Goal: Find specific page/section: Find specific page/section

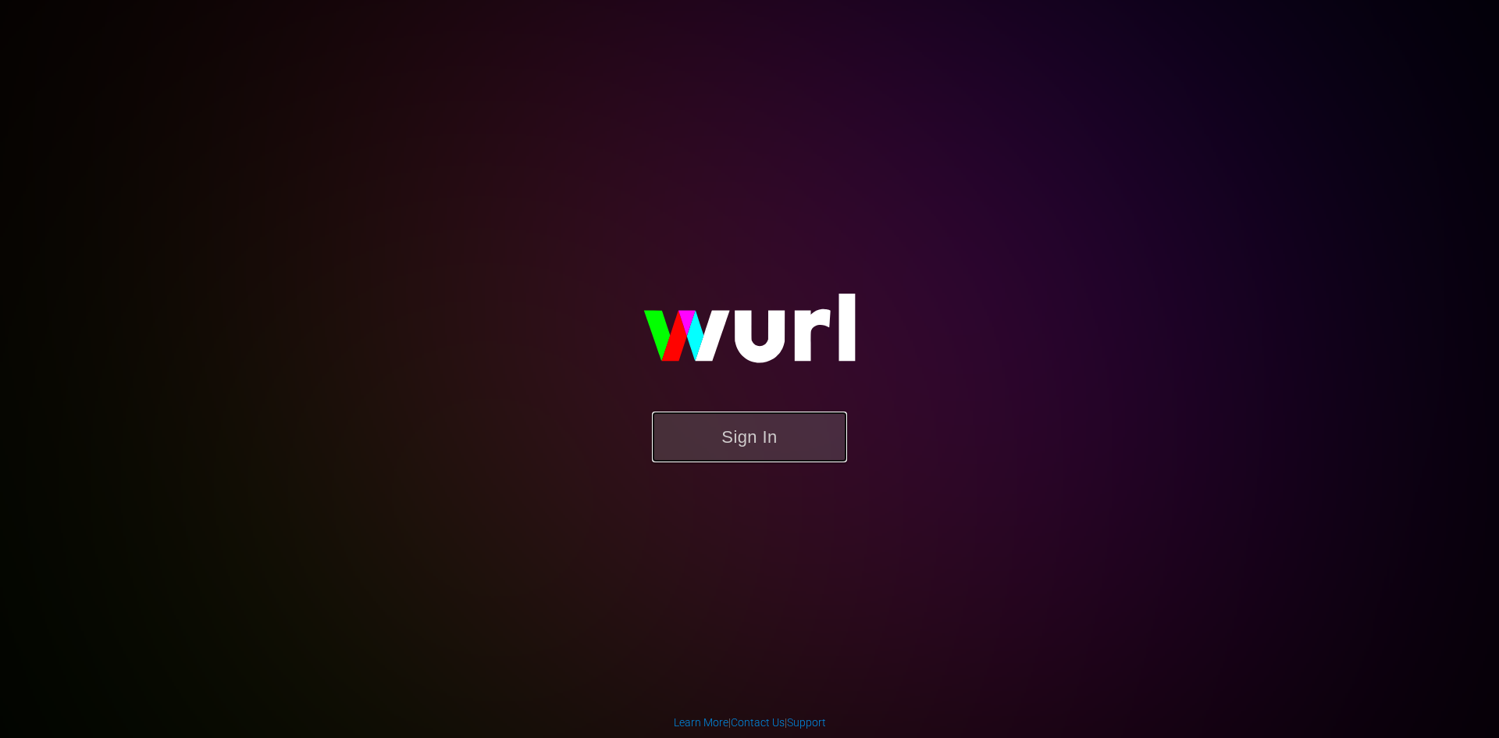
click at [781, 452] on button "Sign In" at bounding box center [749, 436] width 195 height 51
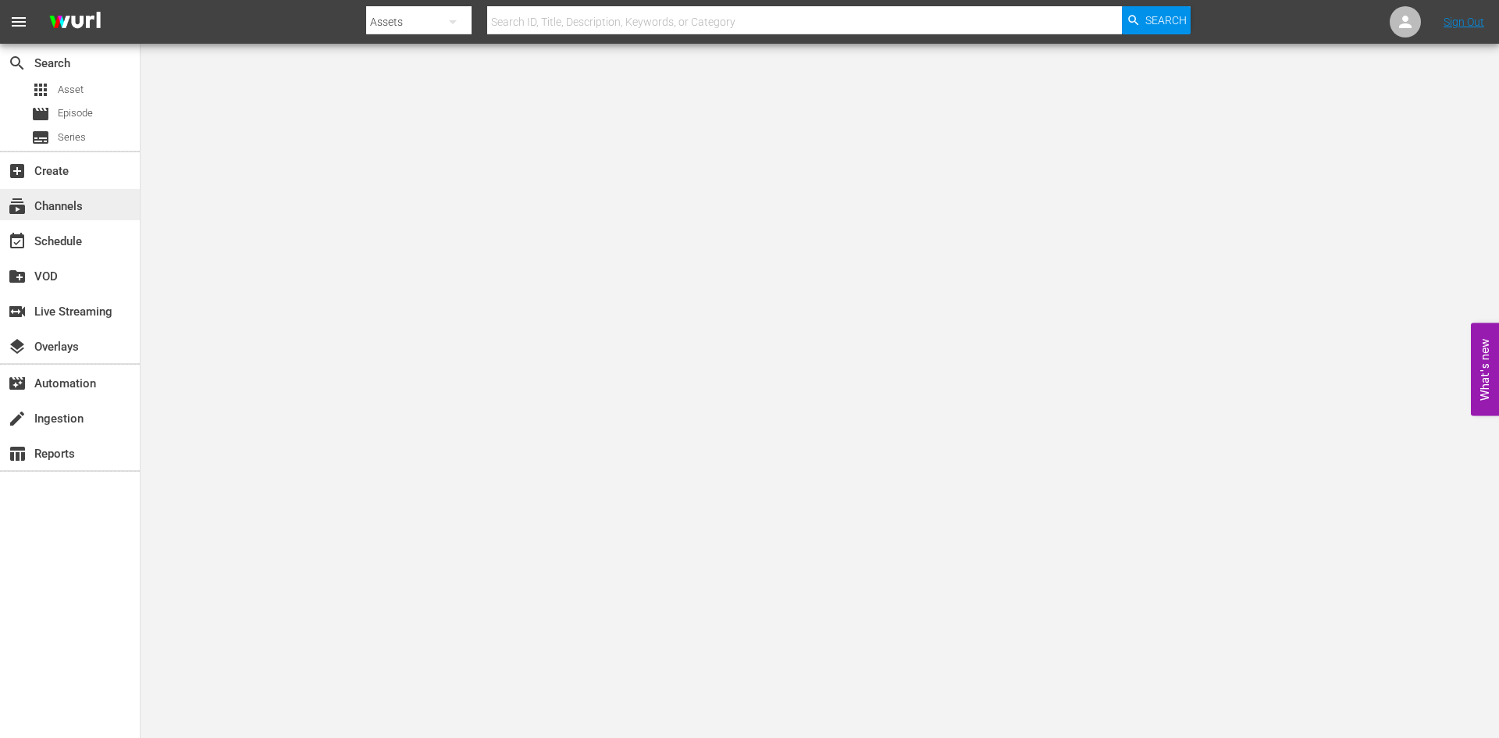
click at [93, 201] on div "subscriptions Channels" at bounding box center [70, 204] width 140 height 31
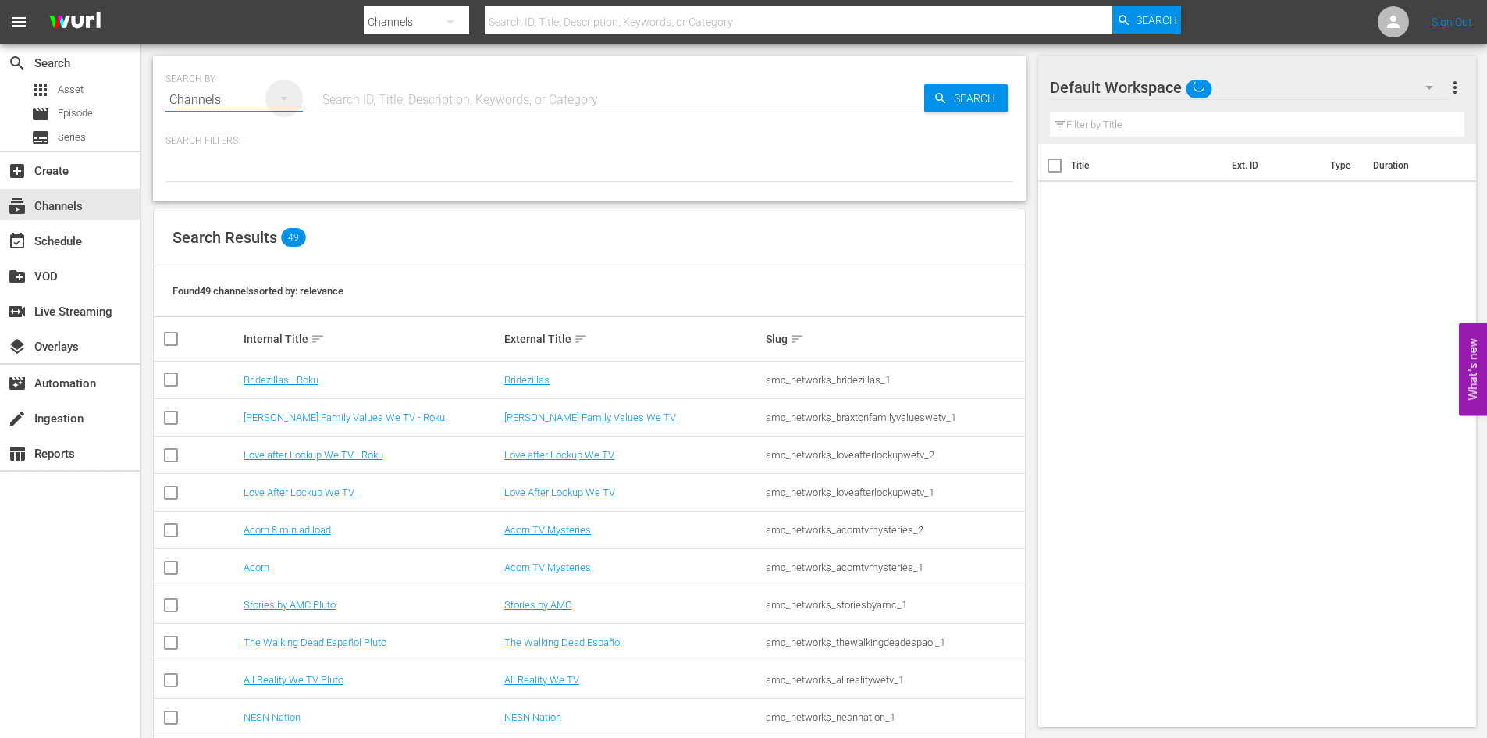
click at [290, 95] on icon "button" at bounding box center [284, 98] width 19 height 19
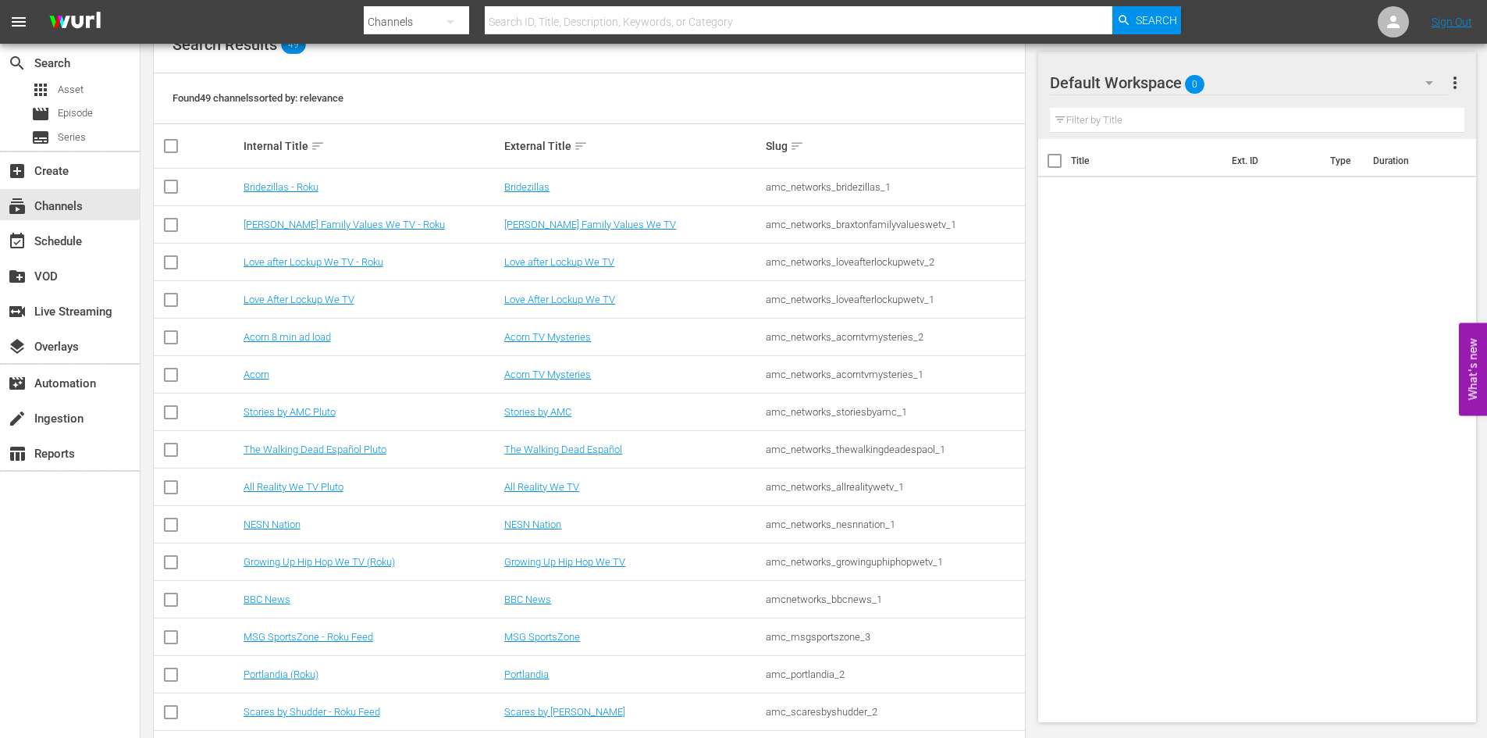
scroll to position [194, 0]
click at [532, 24] on input "text" at bounding box center [799, 21] width 628 height 37
type input "thrill"
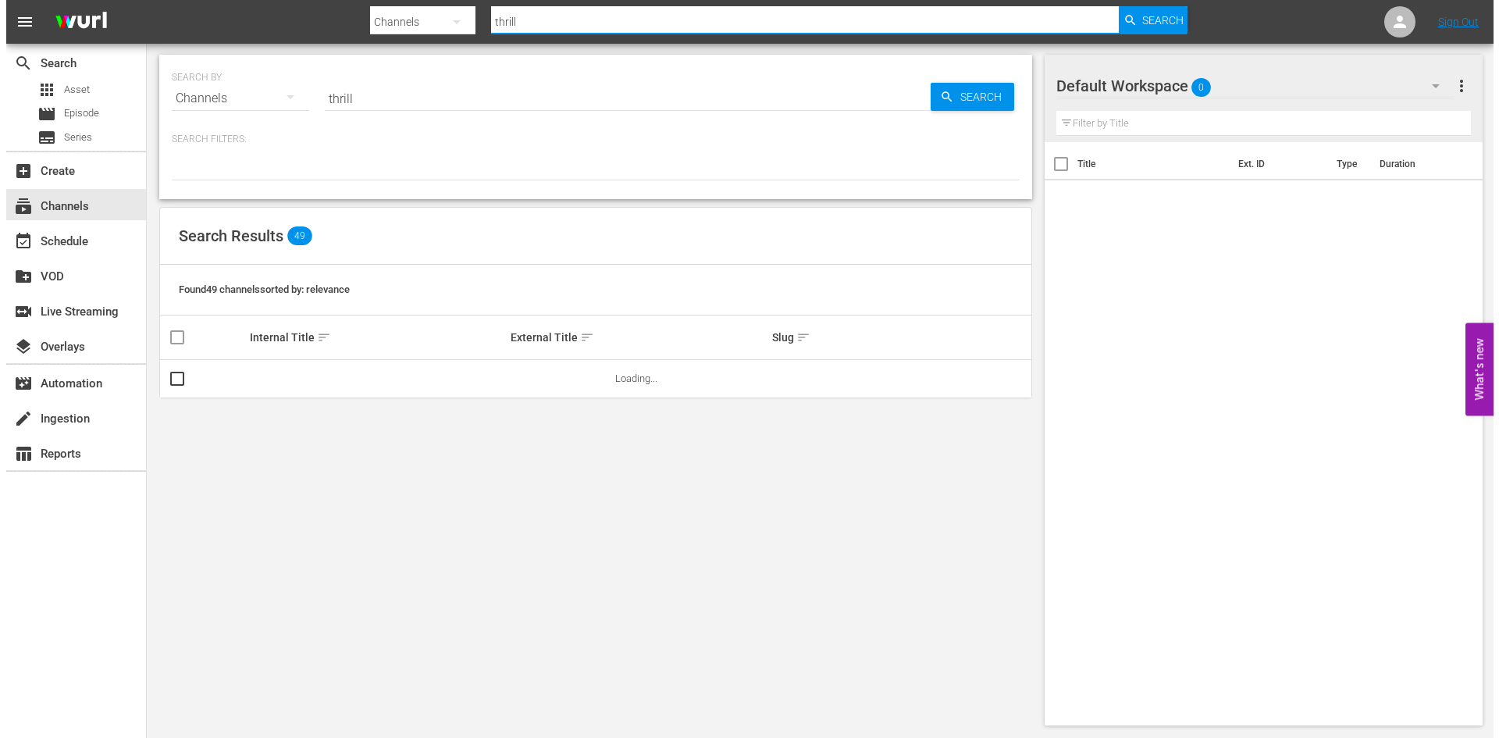
scroll to position [0, 0]
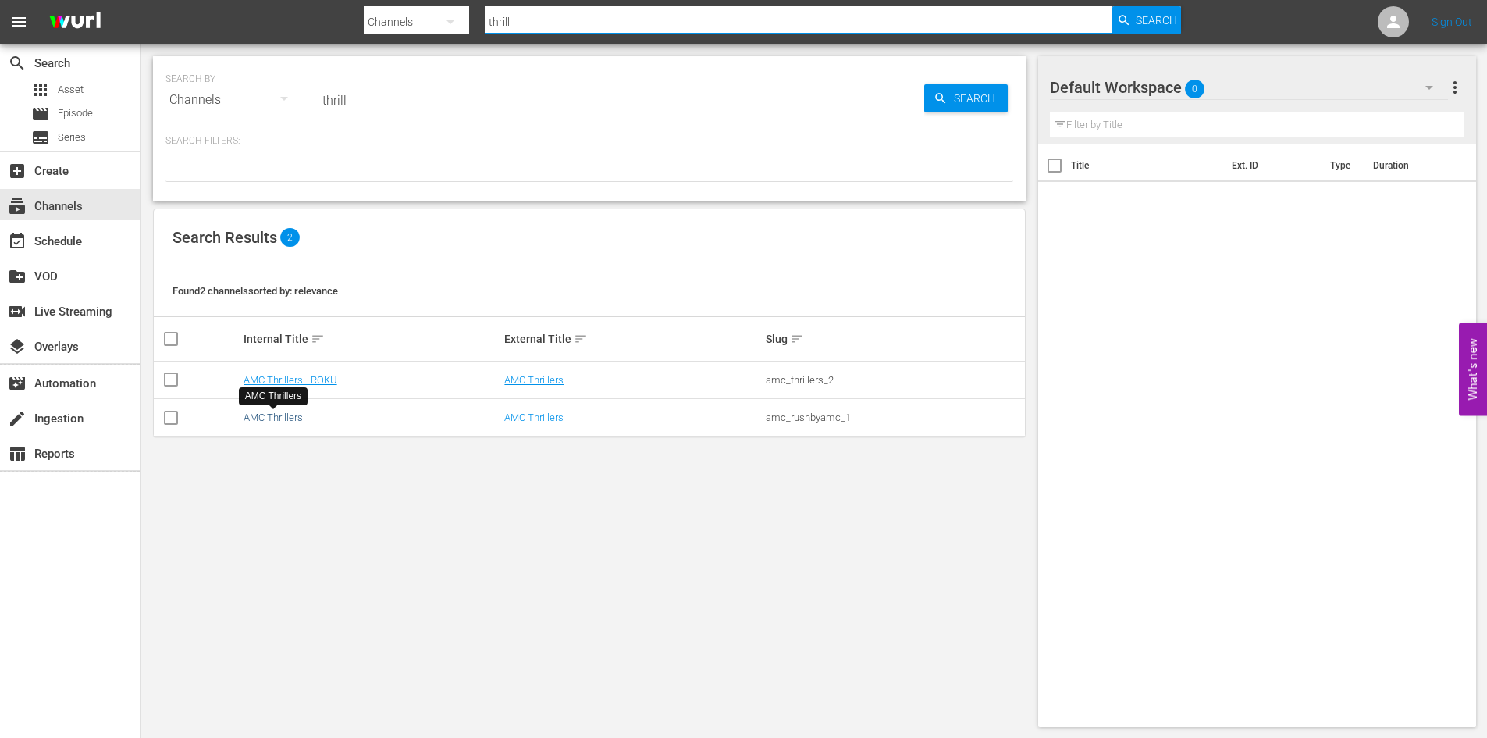
type input "thrill"
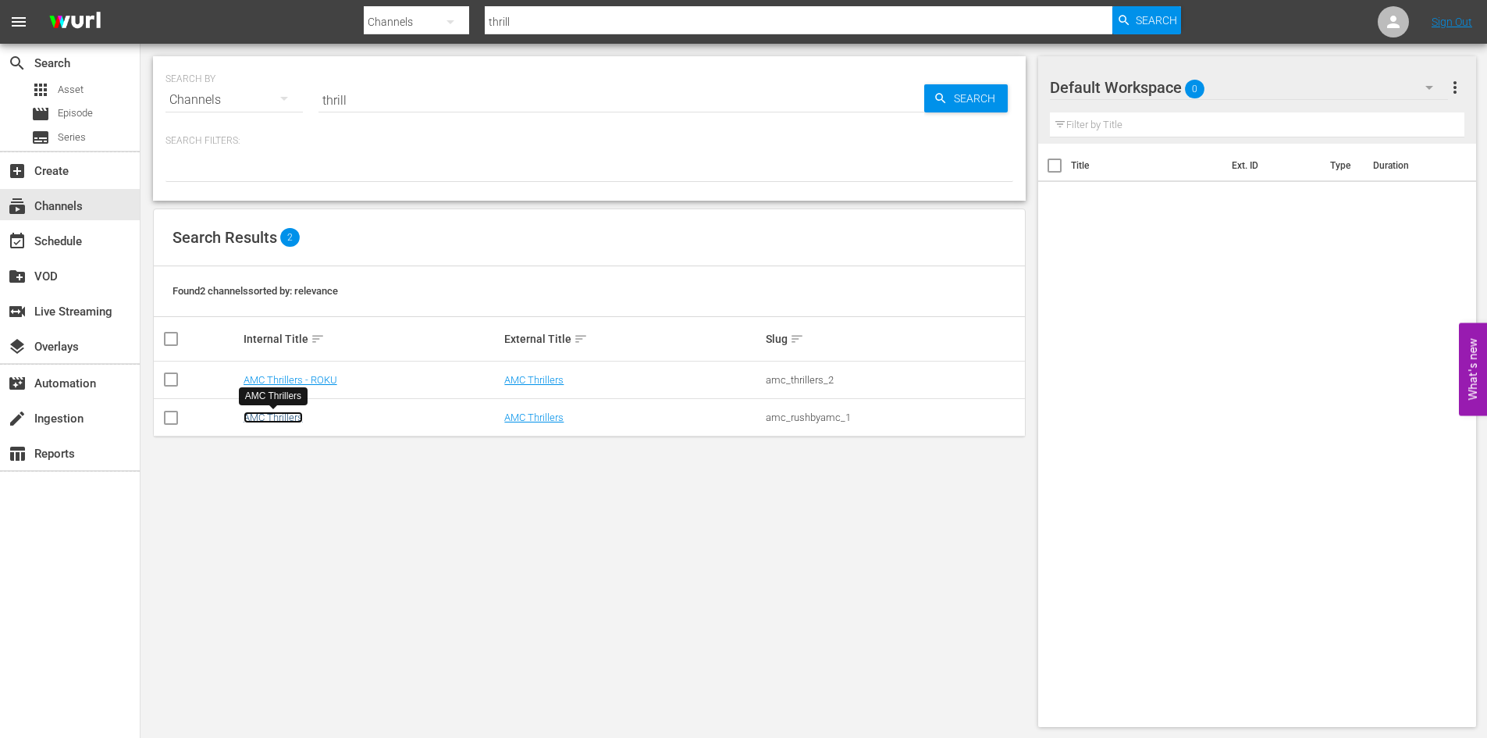
click at [292, 414] on link "AMC Thrillers" at bounding box center [273, 417] width 59 height 12
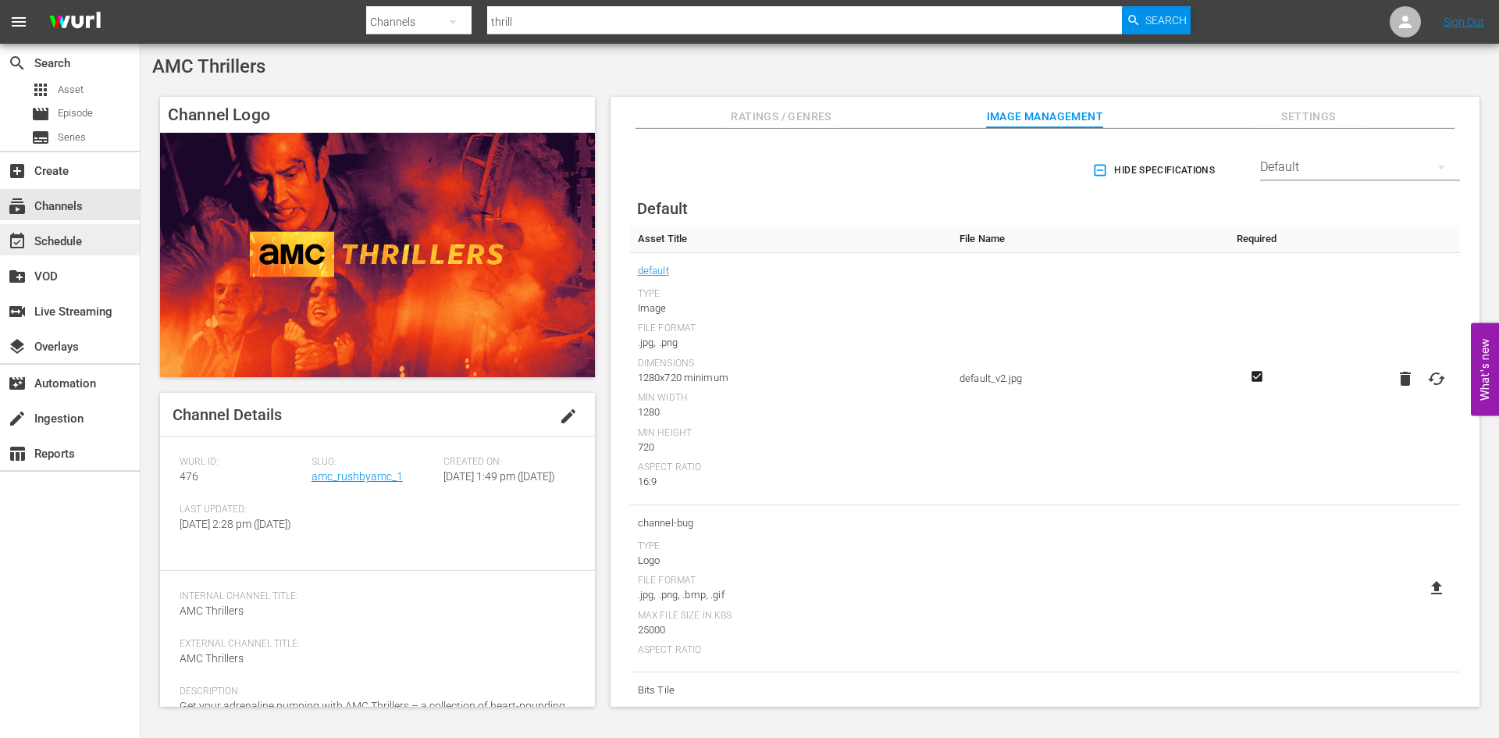
click at [82, 233] on div "event_available Schedule" at bounding box center [43, 239] width 87 height 14
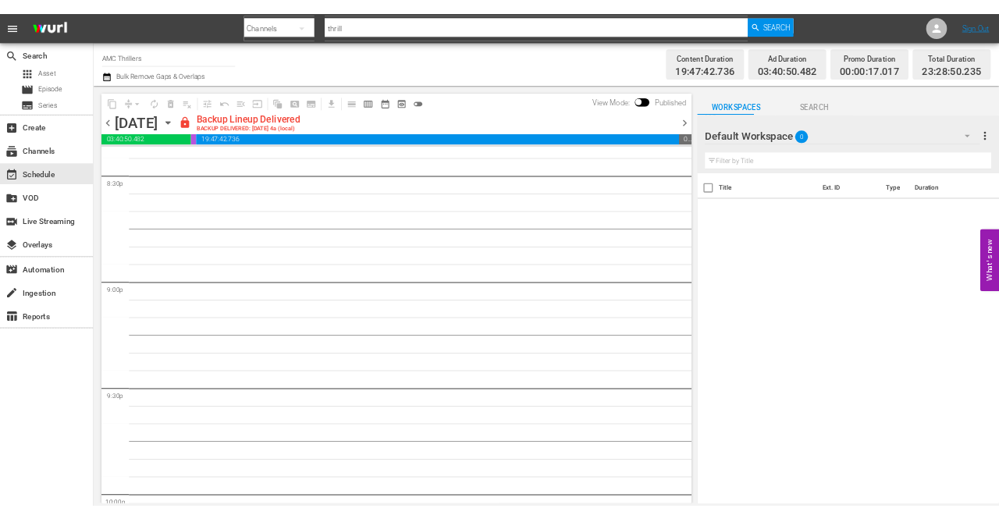
scroll to position [6484, 0]
